Goal: Navigation & Orientation: Find specific page/section

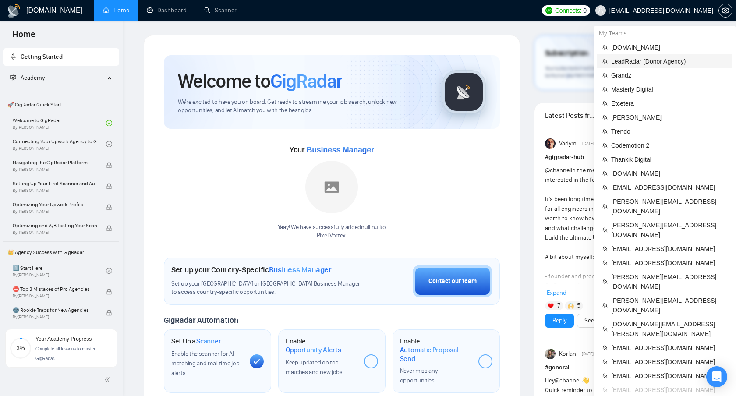
click at [630, 59] on span "LeadRadar (Donor Agency)" at bounding box center [669, 62] width 116 height 10
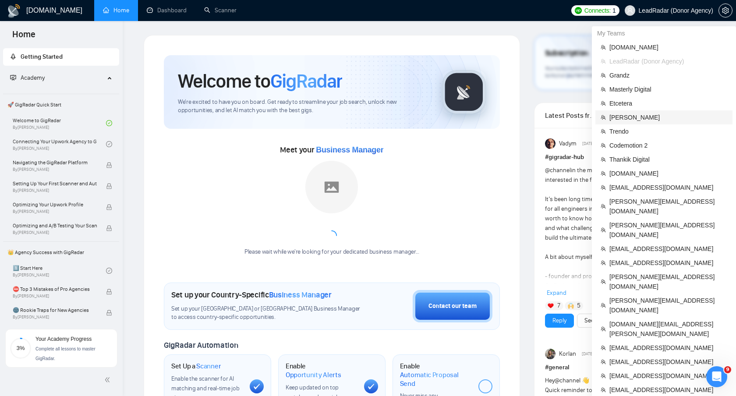
click at [622, 114] on span "Stubbs" at bounding box center [668, 118] width 118 height 10
